Goal: Transaction & Acquisition: Purchase product/service

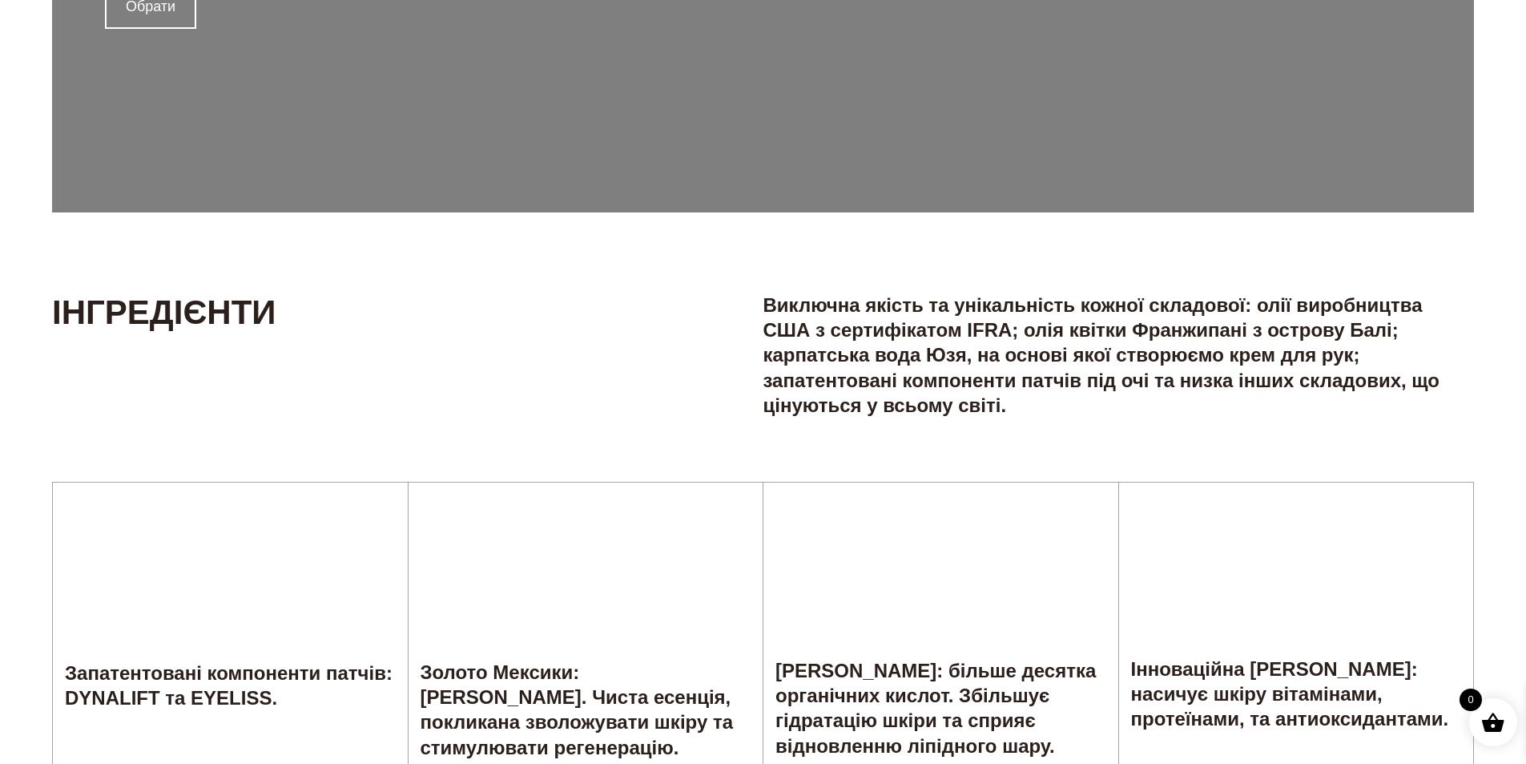
scroll to position [2564, 0]
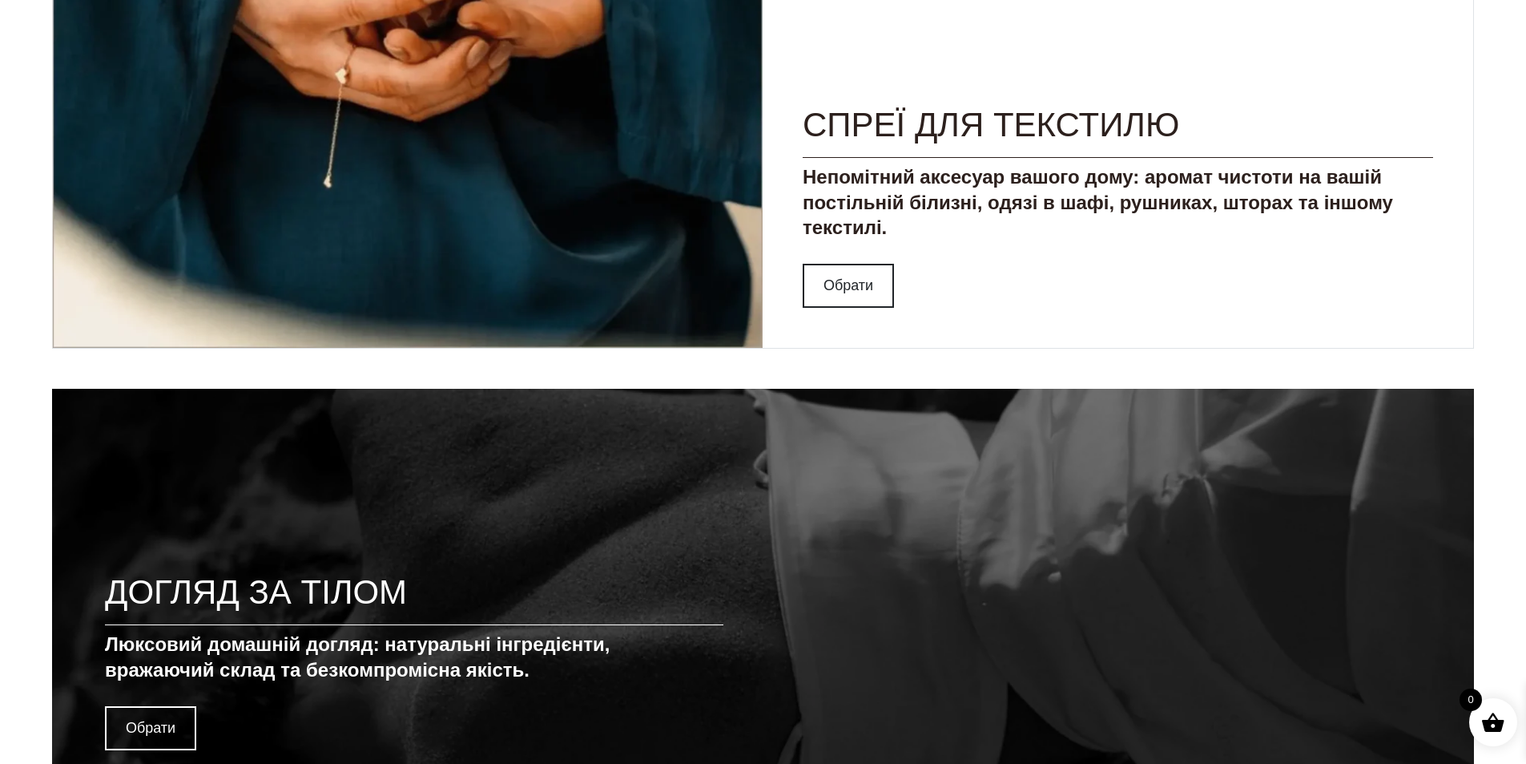
drag, startPoint x: 1522, startPoint y: 413, endPoint x: 1524, endPoint y: 391, distance: 22.6
click at [1524, 392] on main "BESTSELLERS Баттер для тіла FRANGIPANI OF BALI 499,00 ₴ Додати в кошик Патчі пі…" at bounding box center [763, 169] width 1526 height 5222
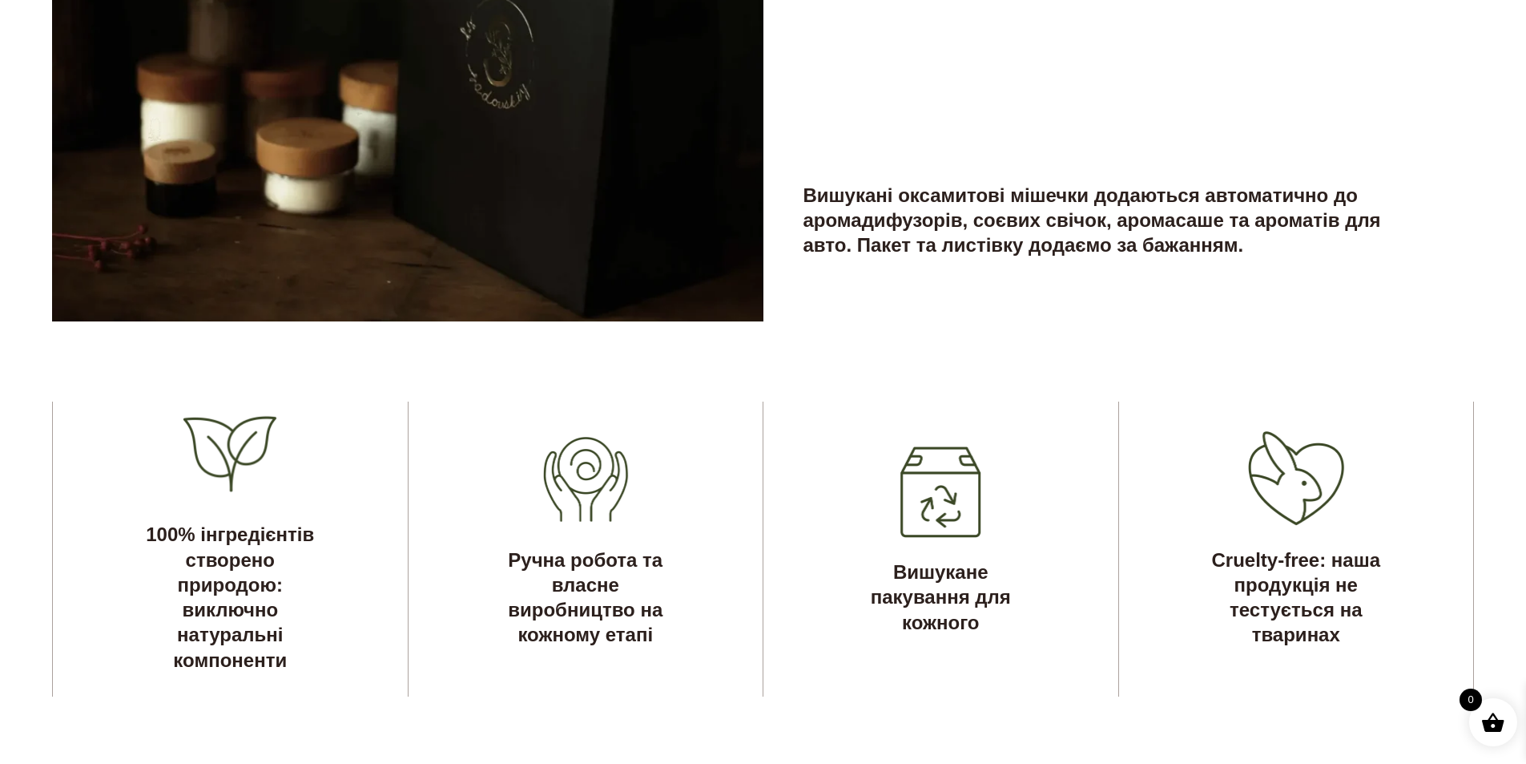
scroll to position [5028, 0]
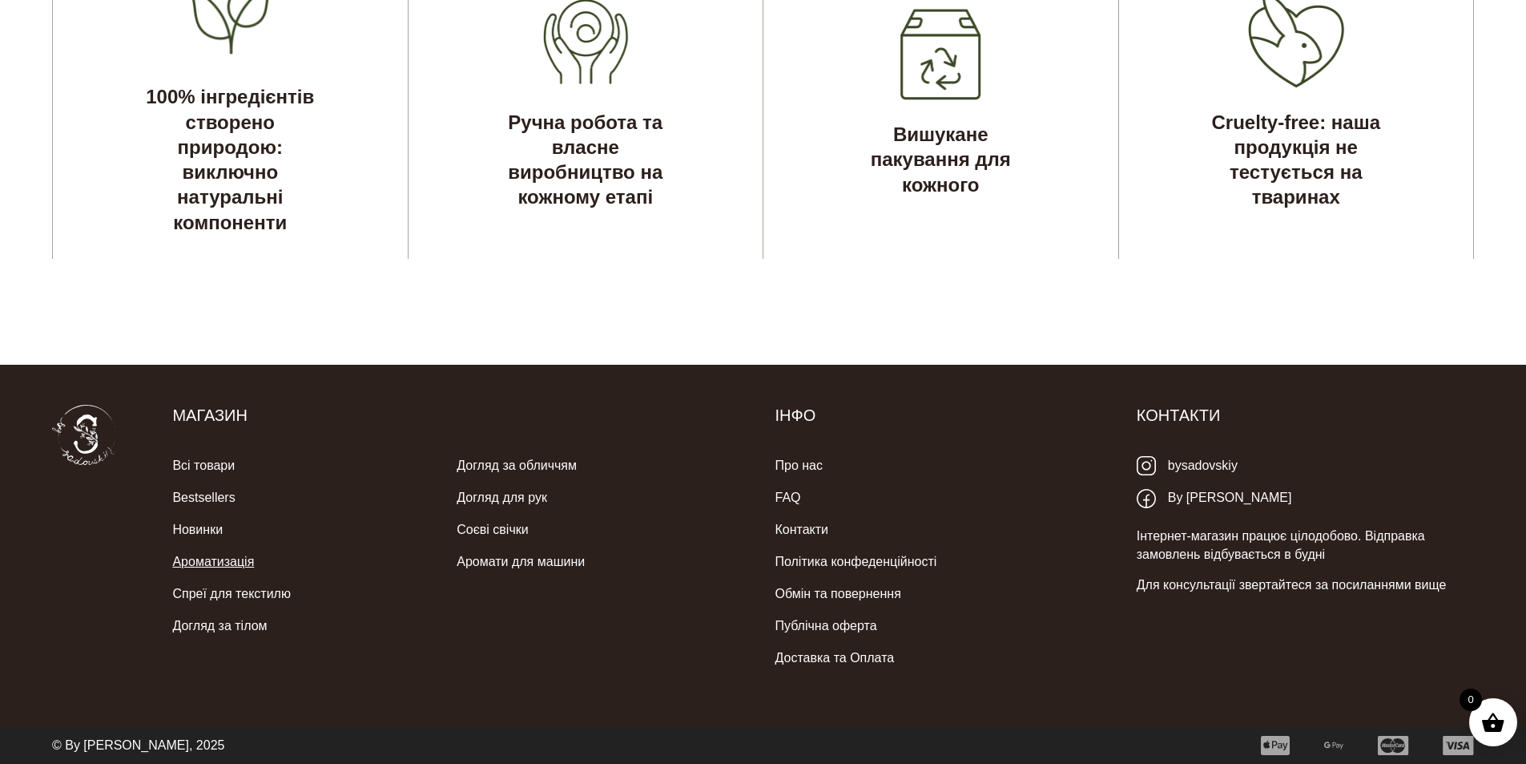
click at [218, 557] on link "Ароматизація" at bounding box center [213, 562] width 82 height 32
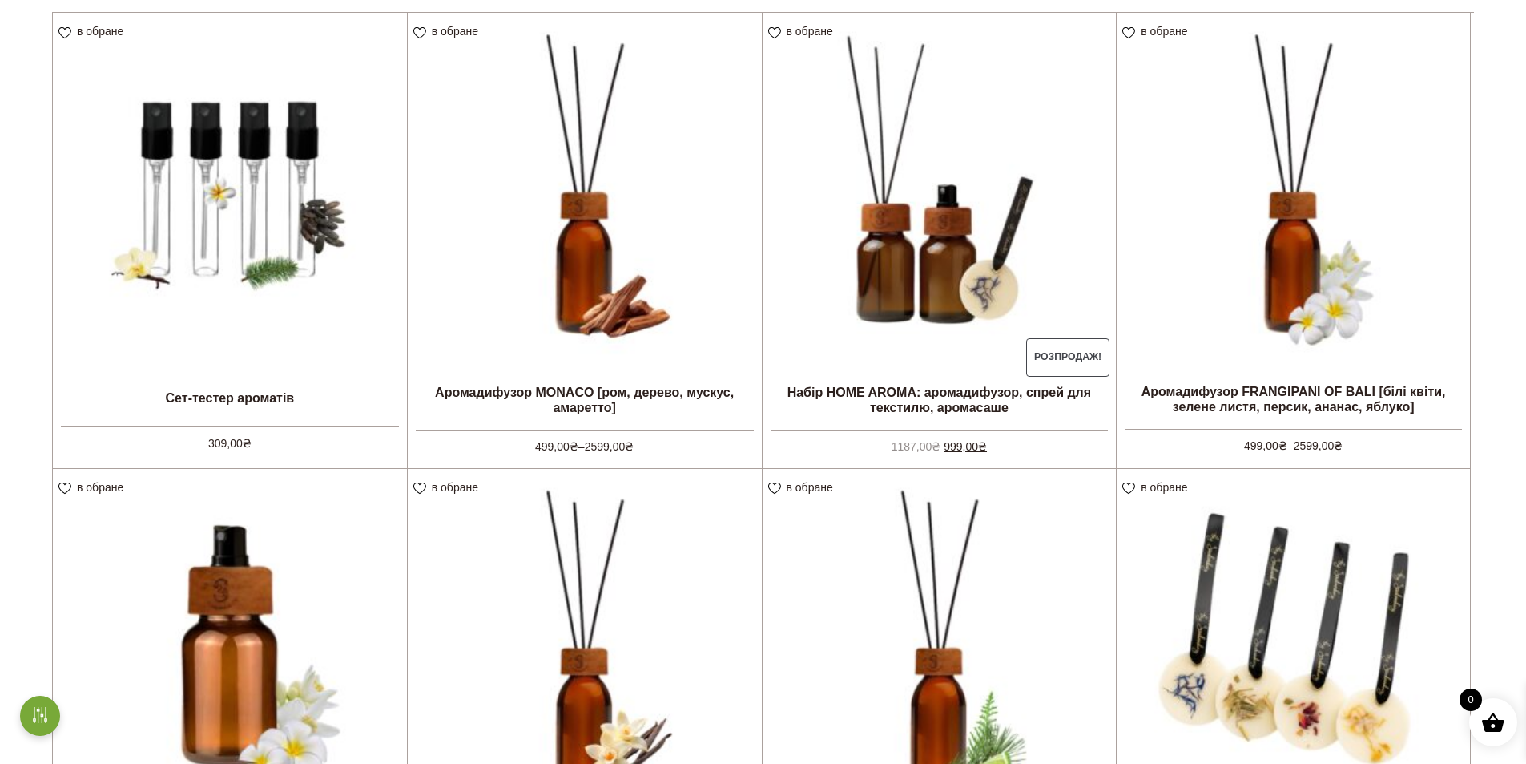
scroll to position [481, 0]
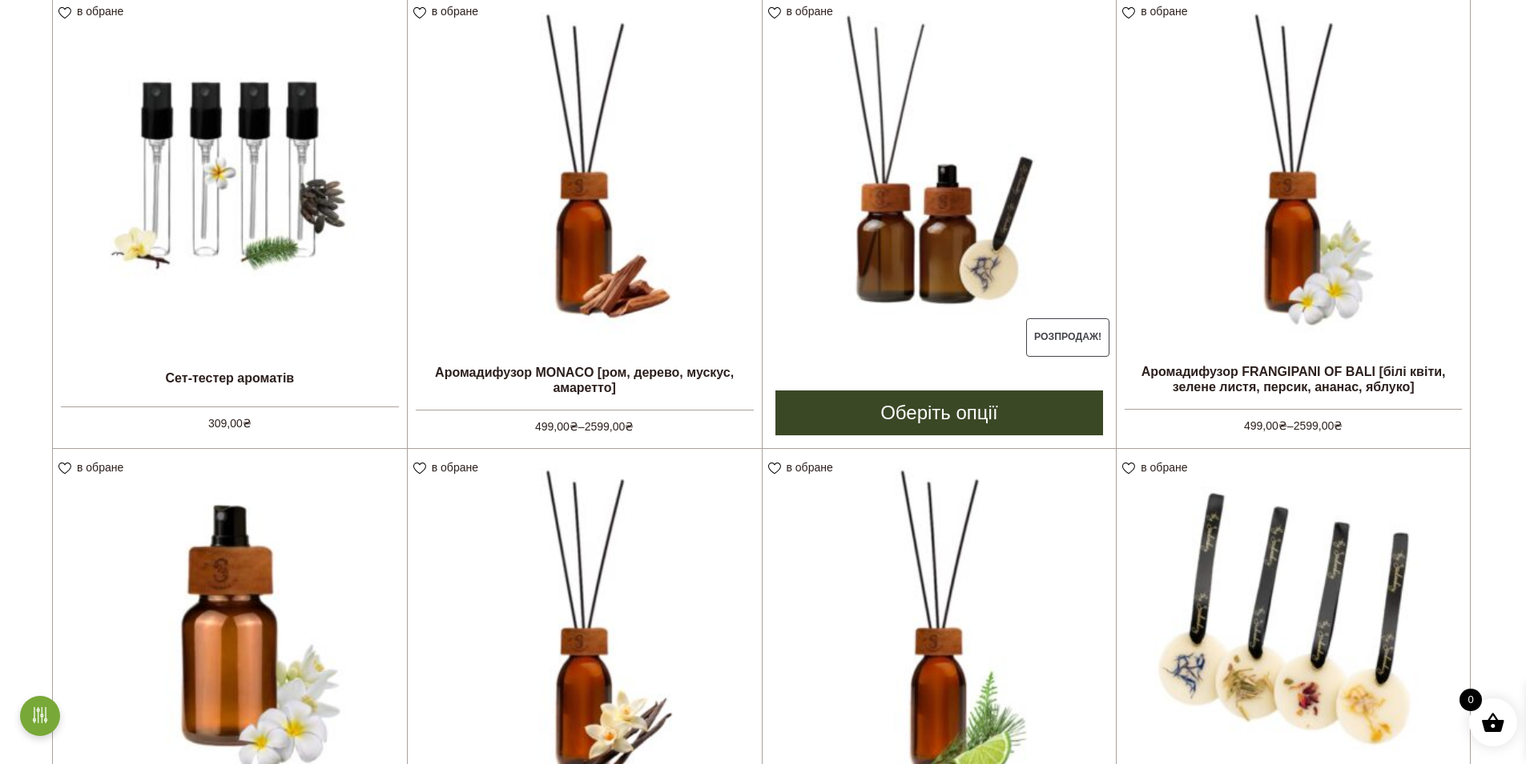
click at [949, 275] on img at bounding box center [940, 170] width 354 height 354
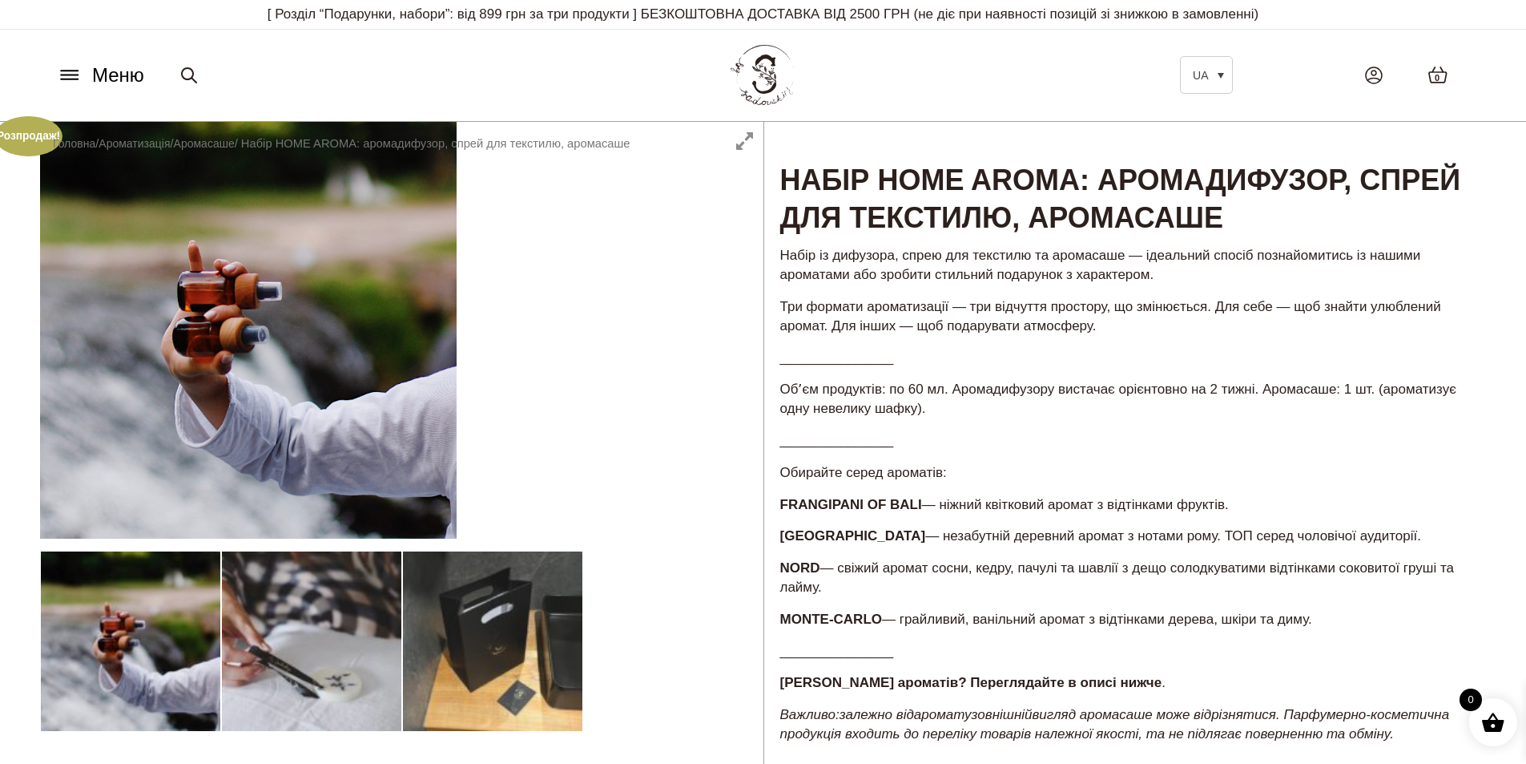
click at [128, 421] on div at bounding box center [402, 652] width 724 height 1060
click at [364, 345] on div at bounding box center [402, 652] width 724 height 1060
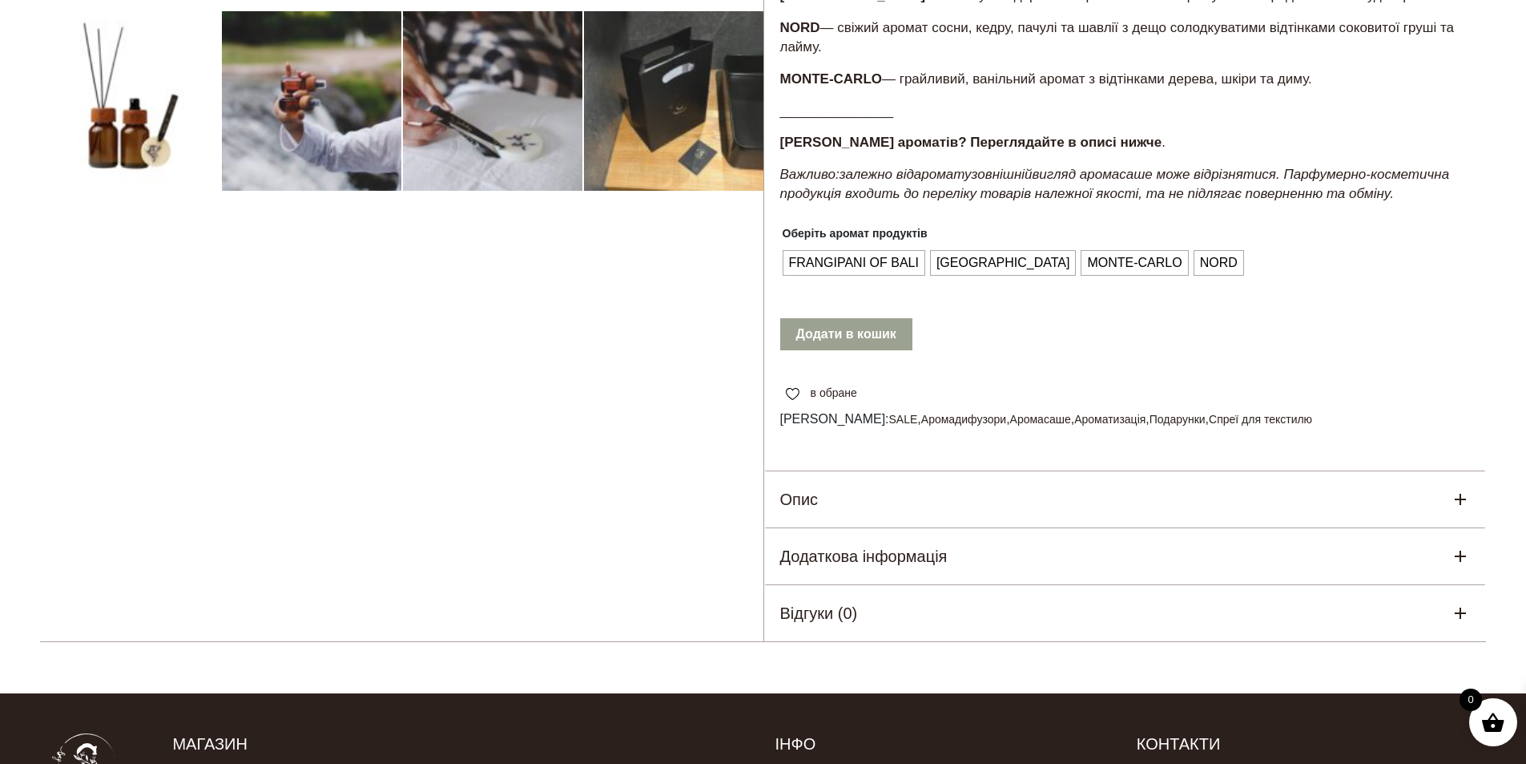
scroll to position [290, 0]
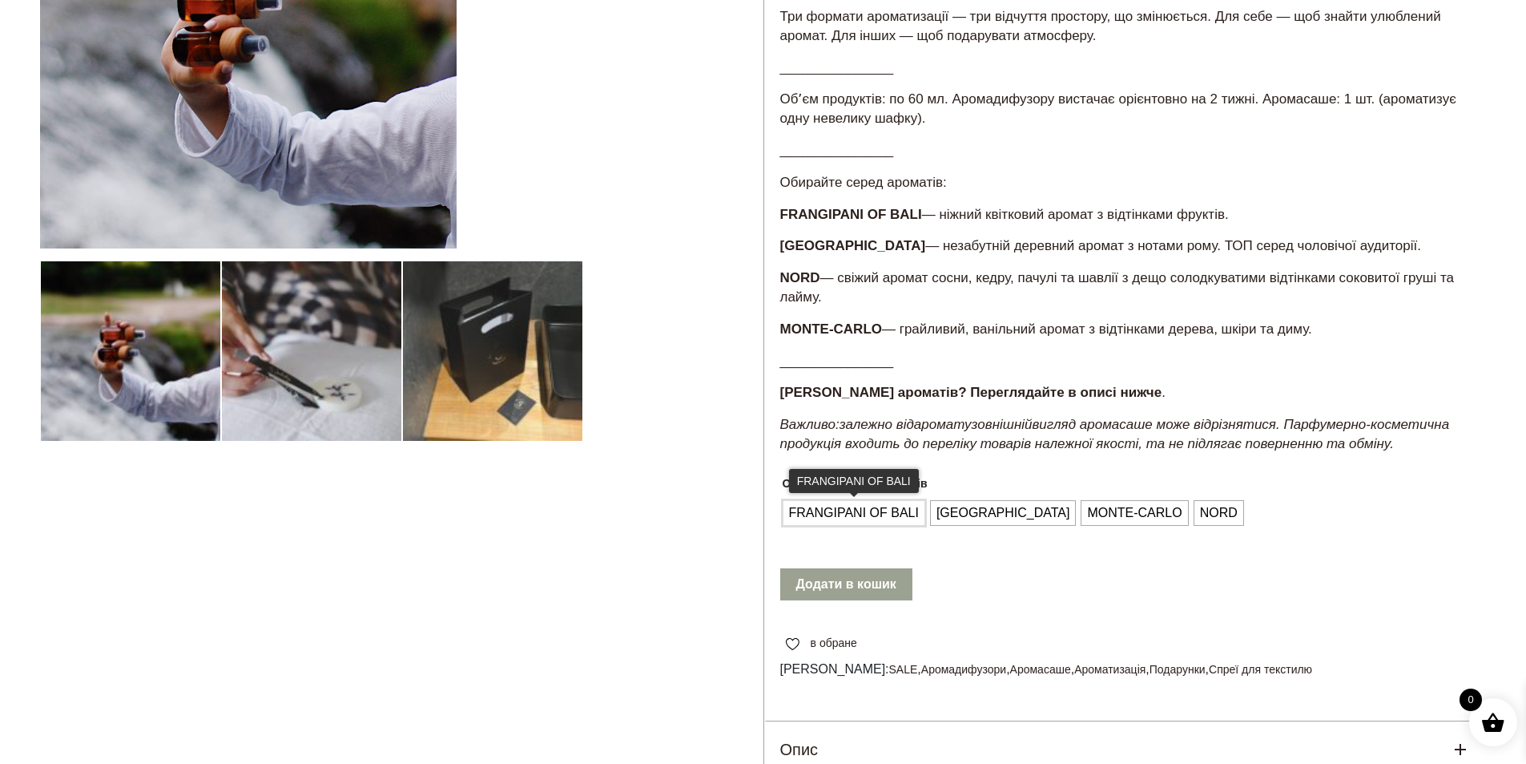
click at [792, 507] on span "FRANGIPANI OF BALI" at bounding box center [854, 513] width 138 height 26
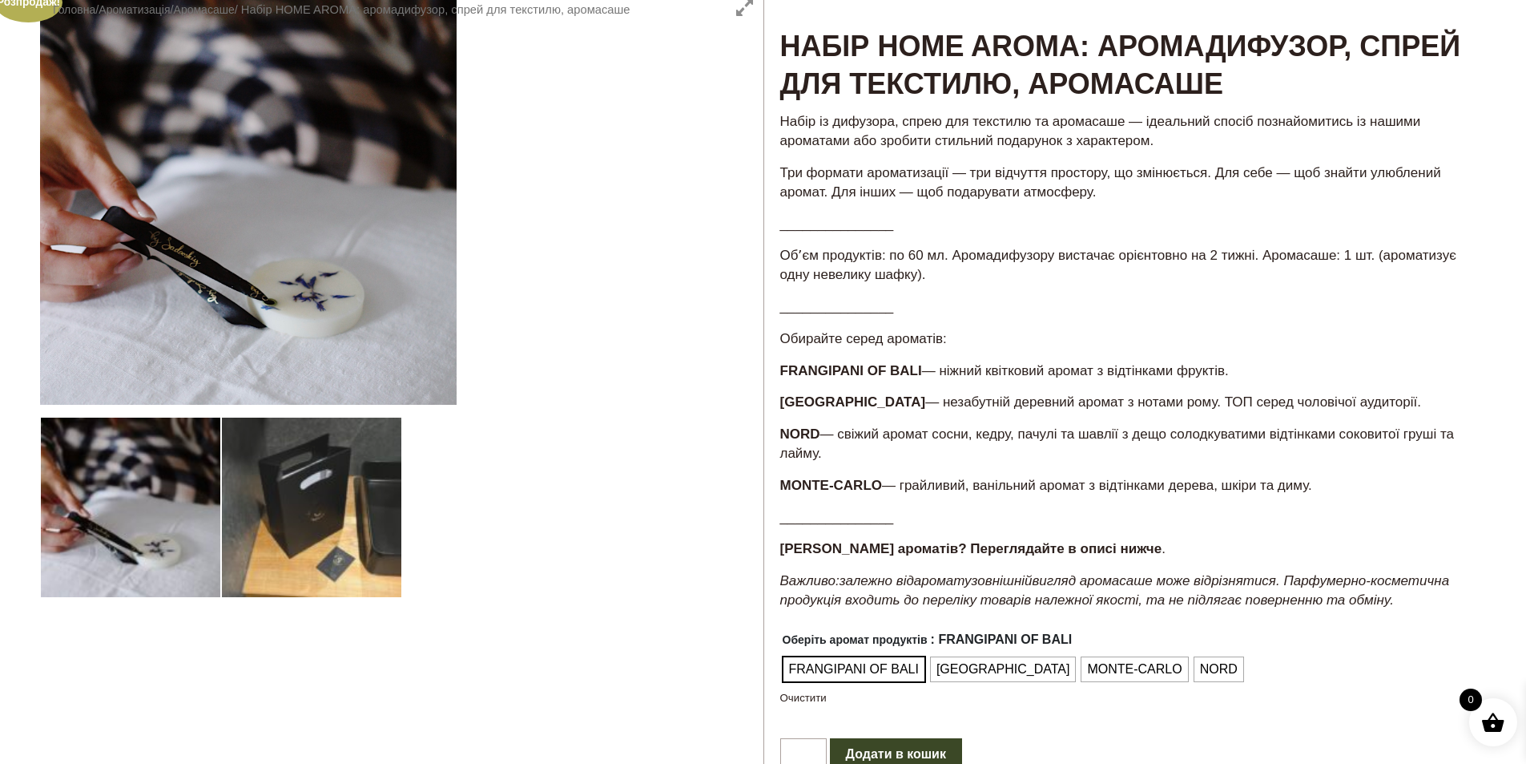
scroll to position [0, 0]
